Goal: Navigation & Orientation: Find specific page/section

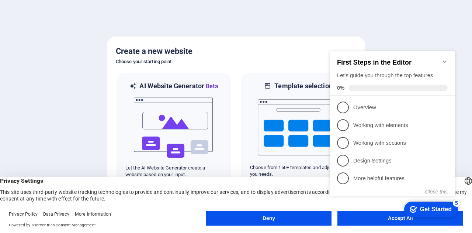
click at [442, 59] on icon "Minimize checklist" at bounding box center [445, 62] width 6 height 6
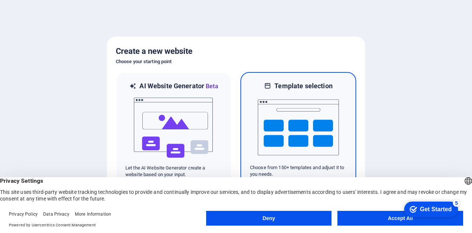
click at [336, 140] on img at bounding box center [298, 127] width 81 height 74
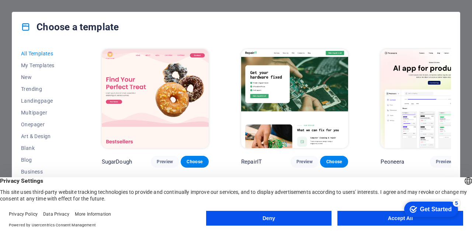
click at [361, 219] on button "Accept All" at bounding box center [400, 217] width 126 height 15
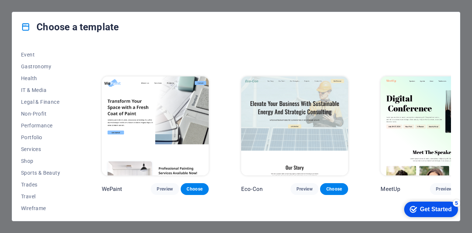
scroll to position [143, 0]
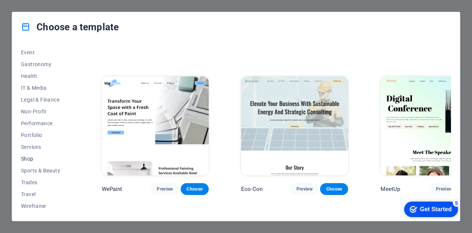
click at [27, 158] on span "Shop" at bounding box center [45, 159] width 48 height 6
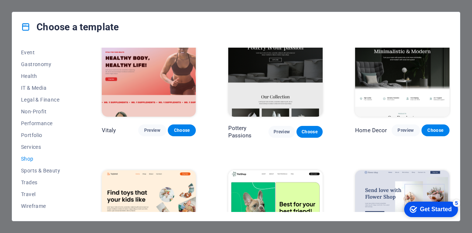
scroll to position [0, 0]
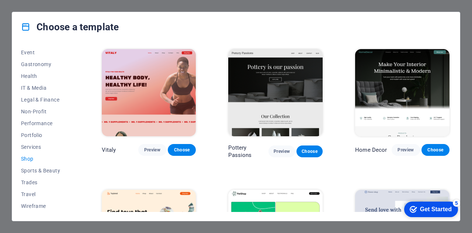
drag, startPoint x: 77, startPoint y: 130, endPoint x: 86, endPoint y: 99, distance: 31.7
click at [86, 99] on div "All Templates My Templates New Trending Landingpage Multipager Onepager Art & D…" at bounding box center [235, 131] width 447 height 179
click at [30, 135] on span "Portfolio" at bounding box center [45, 135] width 48 height 6
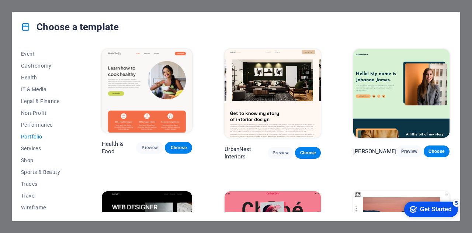
scroll to position [143, 0]
click at [31, 157] on span "Shop" at bounding box center [45, 159] width 48 height 6
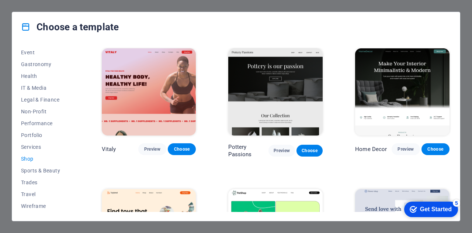
scroll to position [0, 0]
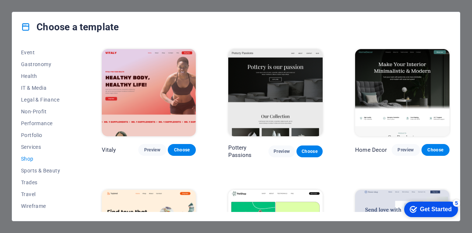
click at [298, 85] on img at bounding box center [275, 92] width 94 height 87
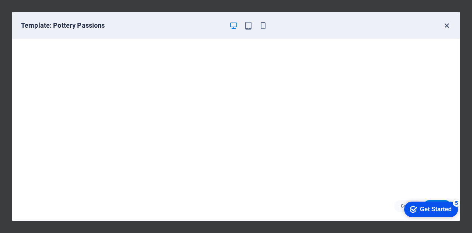
click at [446, 27] on icon "button" at bounding box center [446, 25] width 8 height 8
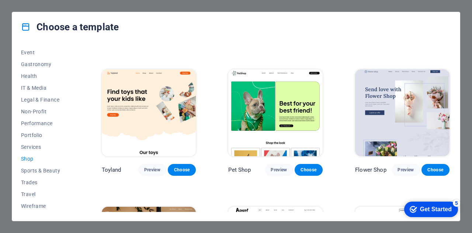
scroll to position [123, 0]
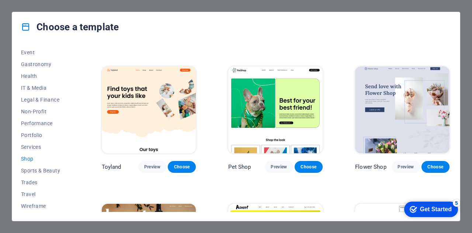
click at [411, 106] on img at bounding box center [402, 109] width 94 height 87
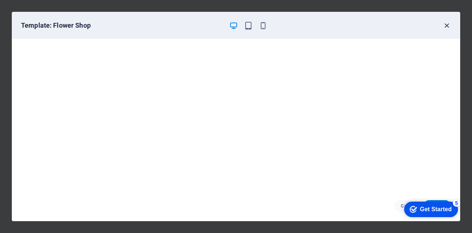
click at [445, 25] on icon "button" at bounding box center [446, 25] width 8 height 8
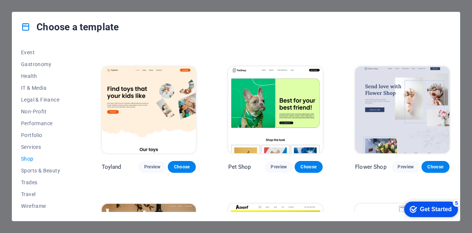
drag, startPoint x: 77, startPoint y: 183, endPoint x: 114, endPoint y: 48, distance: 139.6
click at [114, 48] on div "All Templates My Templates New Trending Landingpage Multipager Onepager Art & D…" at bounding box center [235, 131] width 447 height 179
click at [467, 95] on div "Choose a template All Templates My Templates New Trending Landingpage Multipage…" at bounding box center [236, 116] width 472 height 233
click at [172, 6] on div "Choose a template All Templates My Templates New Trending Landingpage Multipage…" at bounding box center [236, 116] width 472 height 233
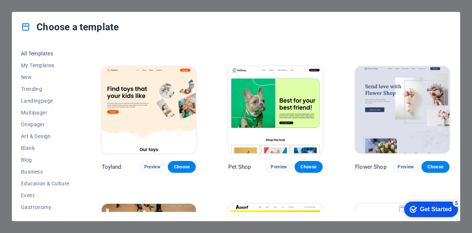
click at [38, 56] on span "All Templates" at bounding box center [45, 53] width 48 height 6
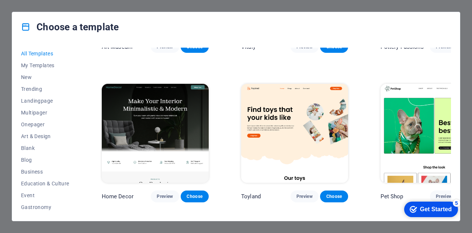
click at [463, 27] on div "Choose a template All Templates My Templates New Trending Landingpage Multipage…" at bounding box center [236, 116] width 472 height 233
